Goal: Check status: Check status

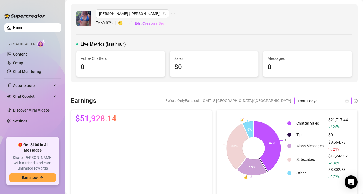
click at [312, 100] on span "Last 7 days" at bounding box center [323, 101] width 51 height 8
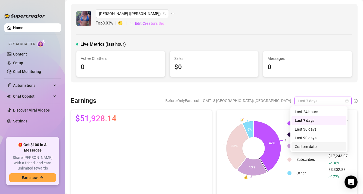
click at [301, 147] on div "Custom date" at bounding box center [319, 147] width 48 height 6
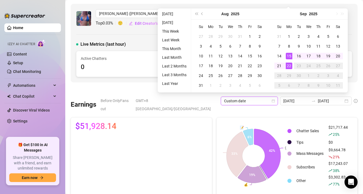
type input "[DATE]"
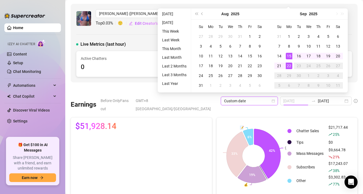
click at [288, 56] on div "15" at bounding box center [289, 56] width 7 height 7
type input "[DATE]"
click at [281, 64] on div "21" at bounding box center [279, 66] width 7 height 7
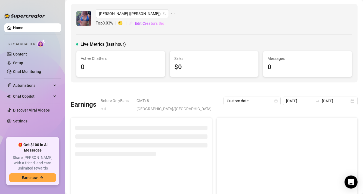
type input "[DATE]"
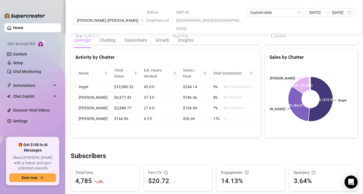
scroll to position [210, 0]
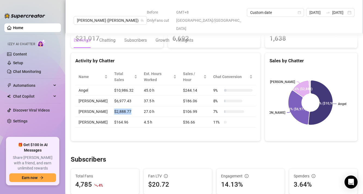
drag, startPoint x: 108, startPoint y: 103, endPoint x: 124, endPoint y: 104, distance: 16.1
click at [125, 106] on td "$2,888.77" at bounding box center [126, 111] width 30 height 11
drag, startPoint x: 126, startPoint y: 83, endPoint x: 110, endPoint y: 82, distance: 16.3
click at [111, 85] on td "$10,986.32" at bounding box center [126, 90] width 30 height 11
copy td "10,986.32"
